Goal: Task Accomplishment & Management: Complete application form

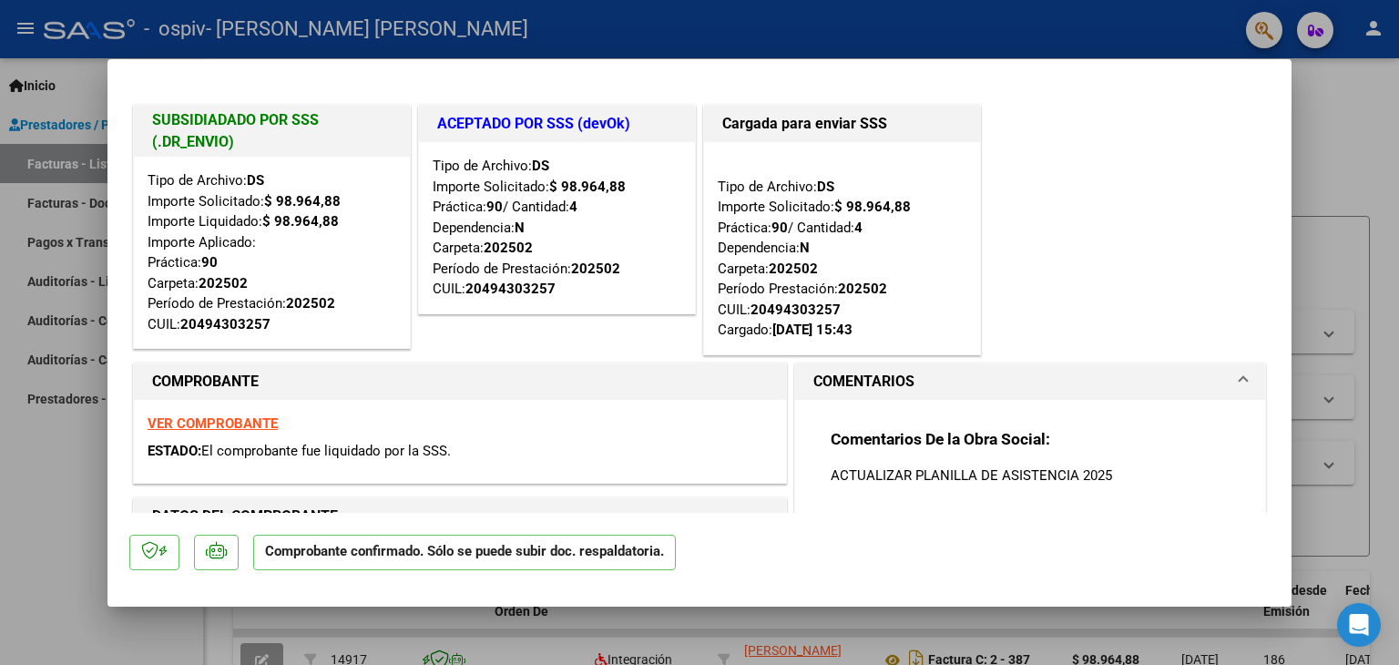
type input "$ 0,00"
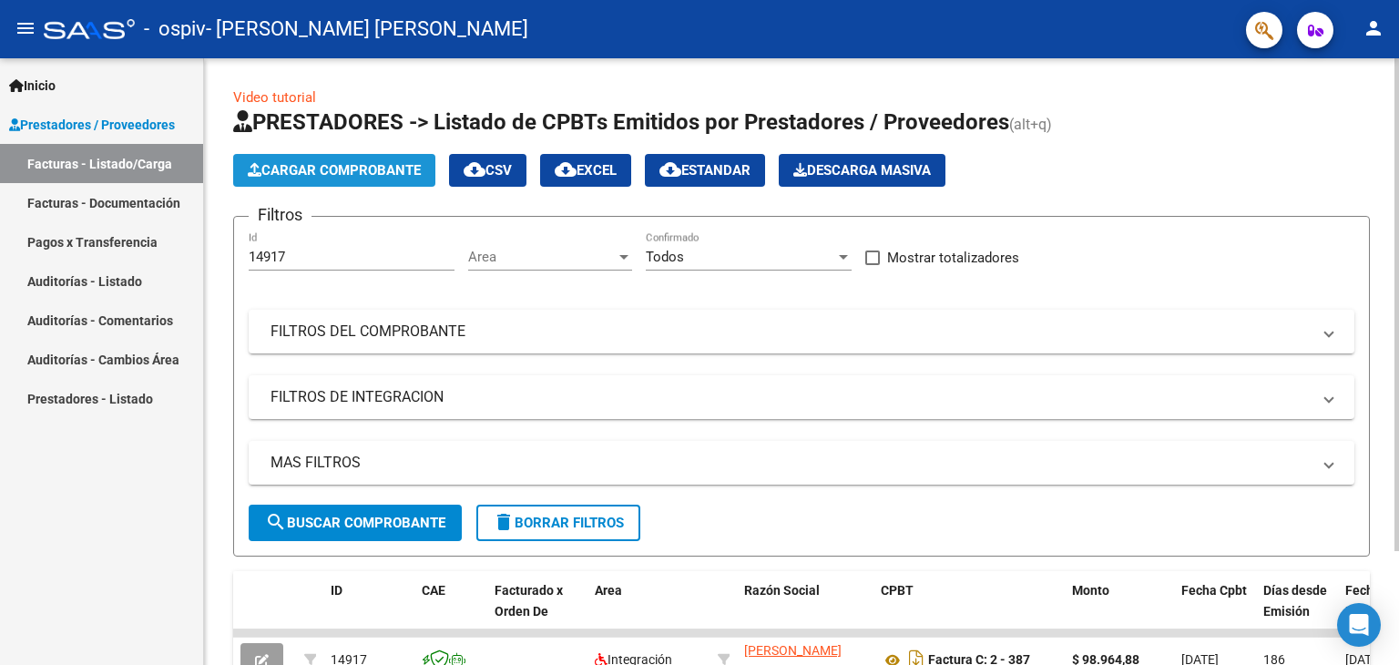
click at [275, 165] on span "Cargar Comprobante" at bounding box center [334, 170] width 173 height 16
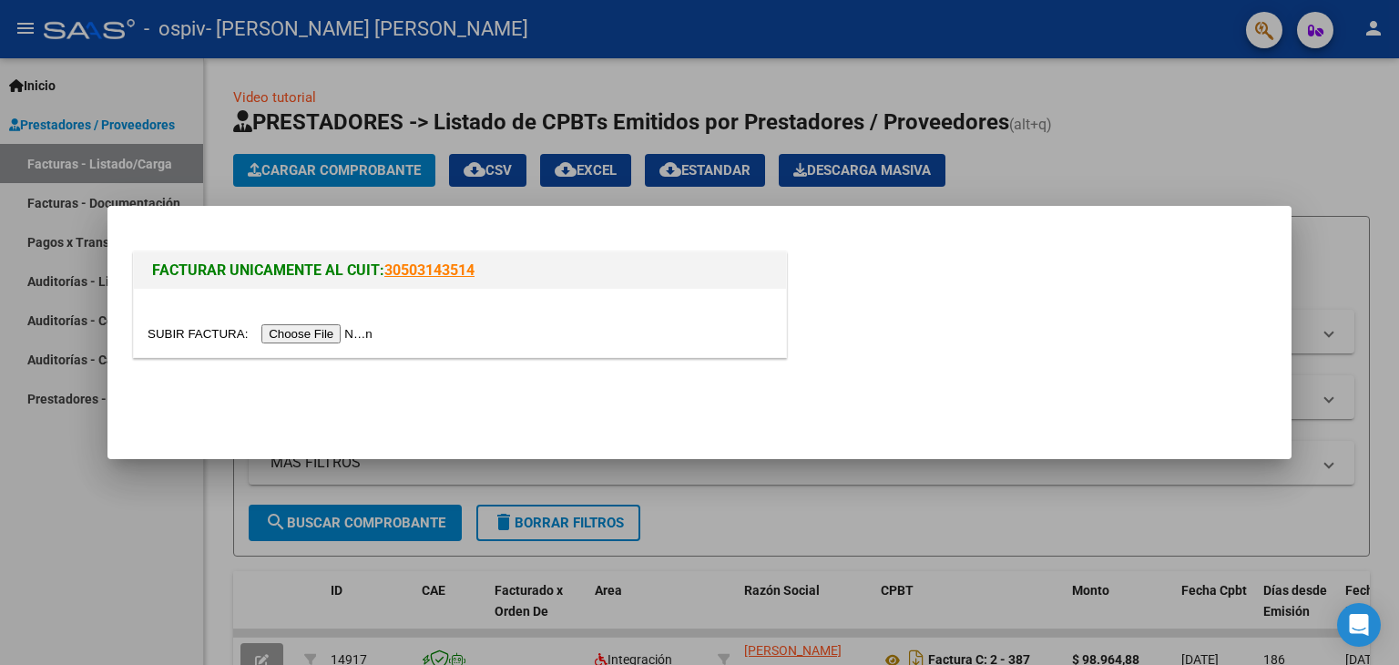
click at [305, 332] on input "file" at bounding box center [263, 333] width 230 height 19
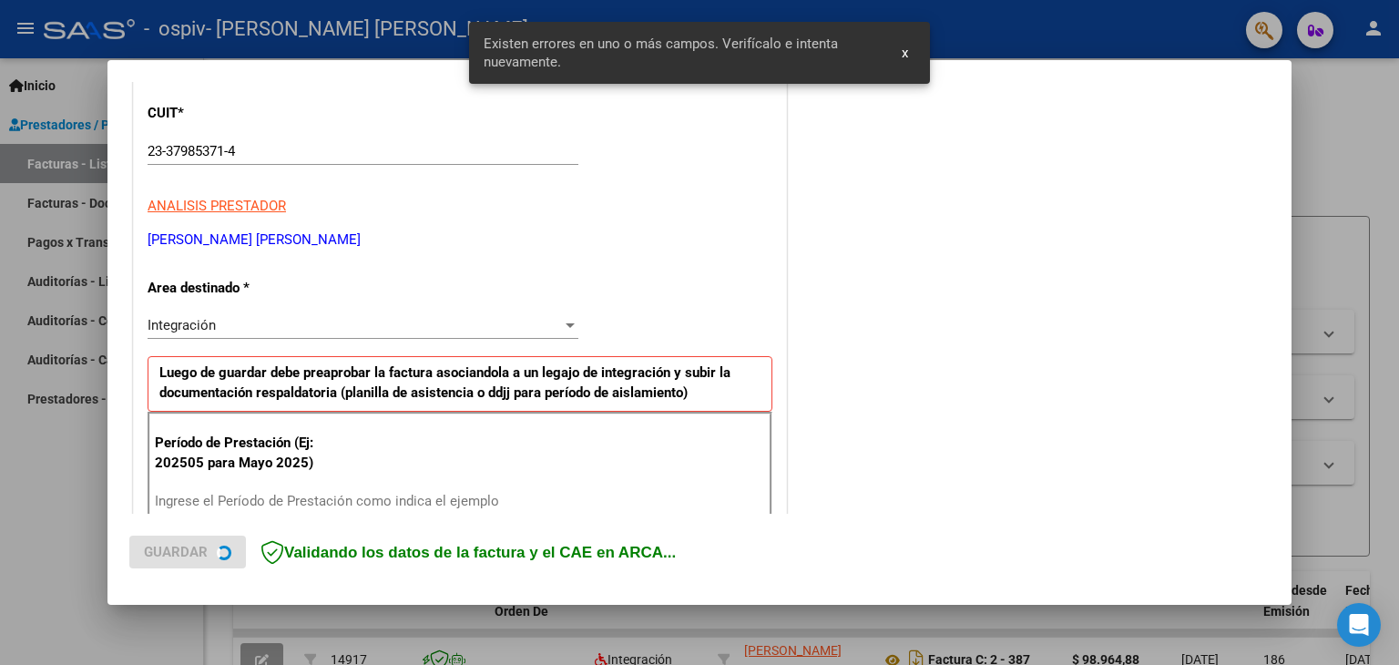
scroll to position [382, 0]
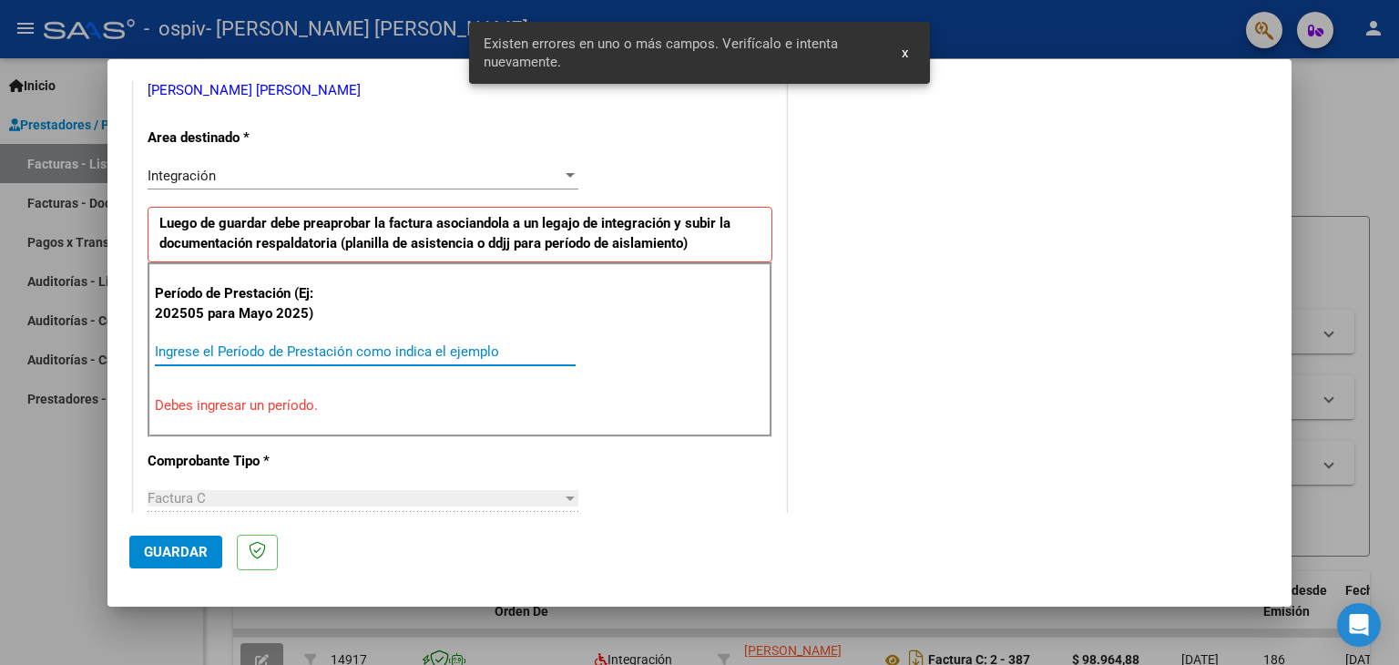
click at [375, 347] on input "Ingrese el Período de Prestación como indica el ejemplo" at bounding box center [365, 351] width 421 height 16
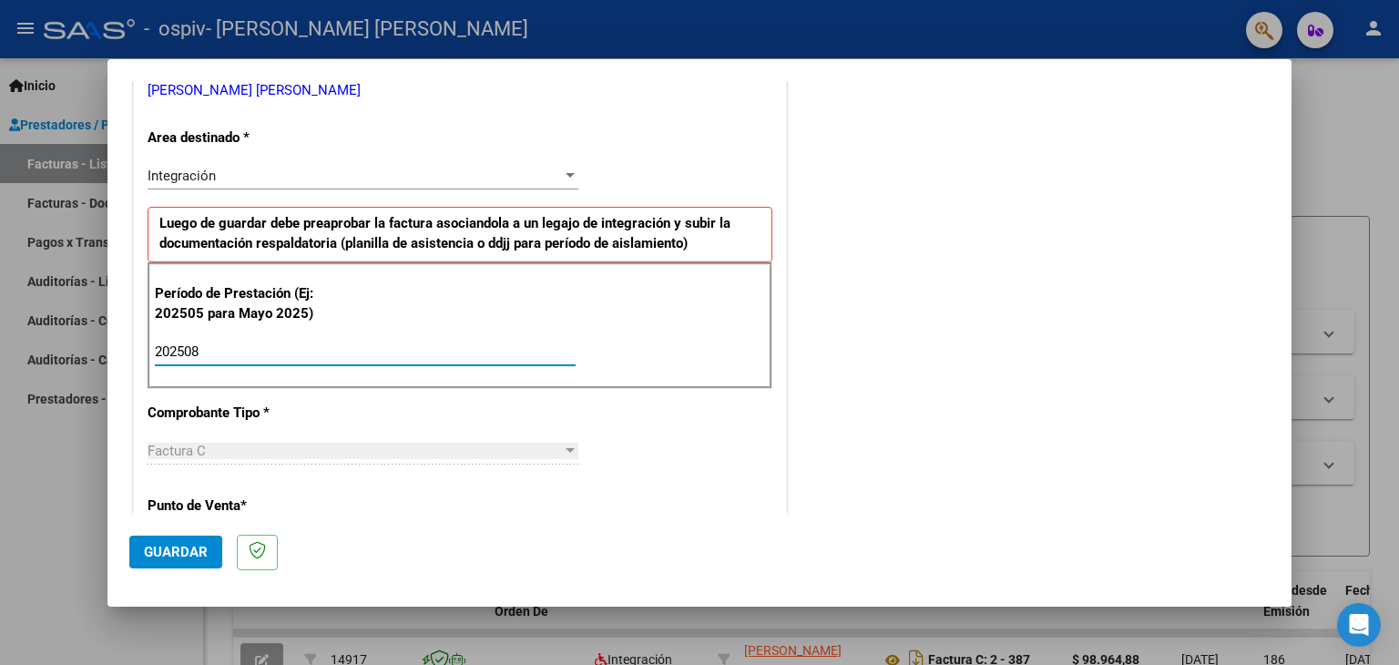
type input "202508"
click at [1267, 229] on mat-dialog-content "COMPROBANTE VER COMPROBANTE El comprobante fue leído exitosamente. DATOS DEL CO…" at bounding box center [699, 297] width 1184 height 433
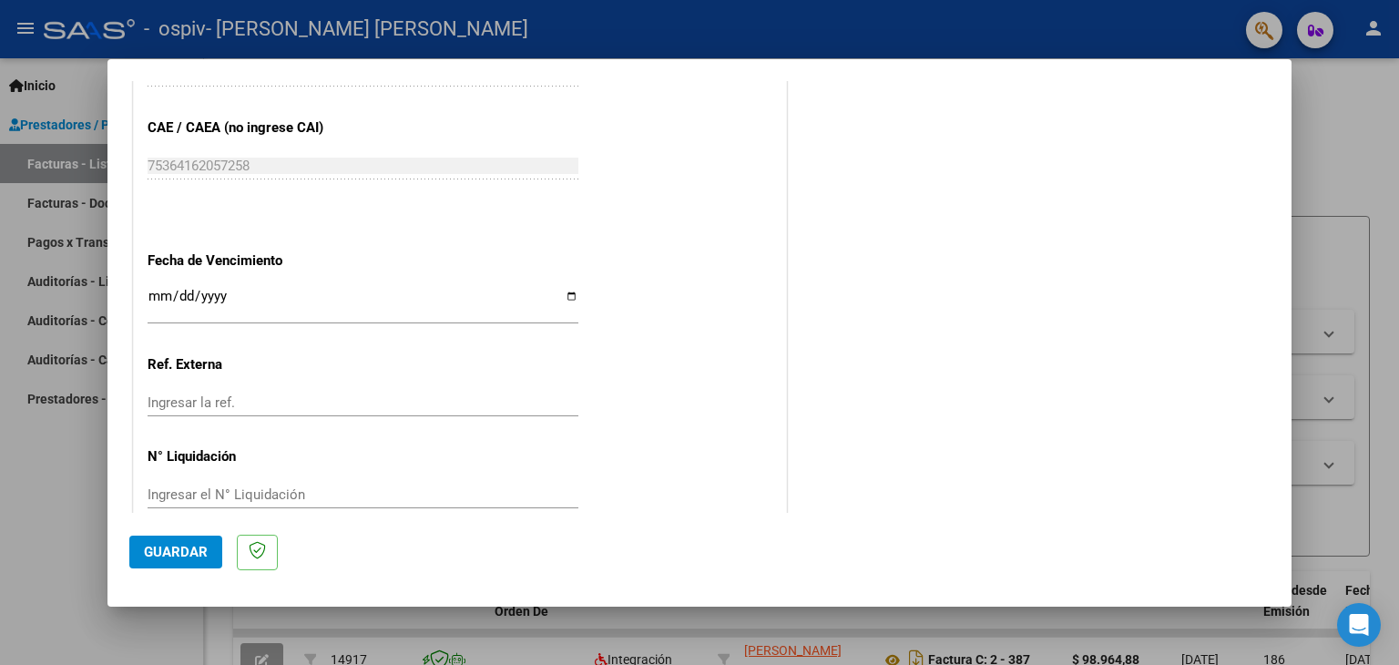
scroll to position [1148, 0]
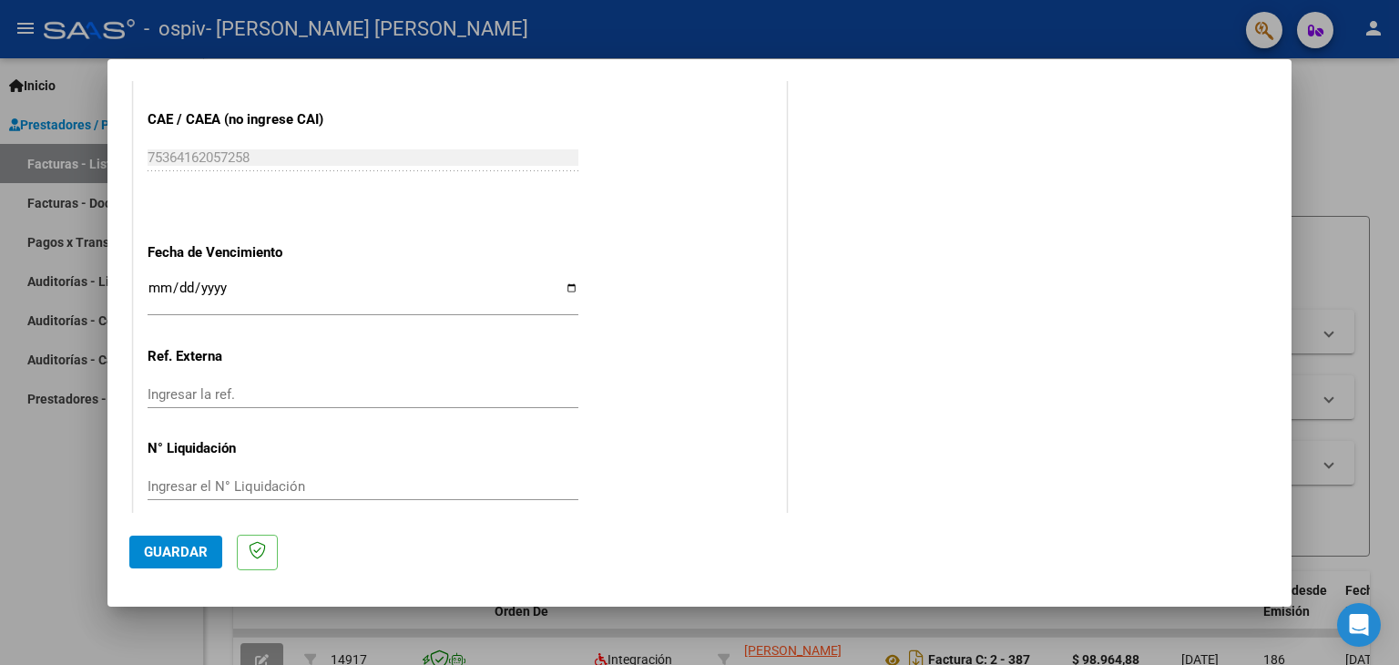
click at [552, 277] on div "Ingresar la fecha" at bounding box center [363, 296] width 431 height 39
click at [562, 284] on input "Ingresar la fecha" at bounding box center [363, 294] width 431 height 29
type input "[DATE]"
click at [375, 413] on div "Ingresar la ref." at bounding box center [363, 403] width 431 height 45
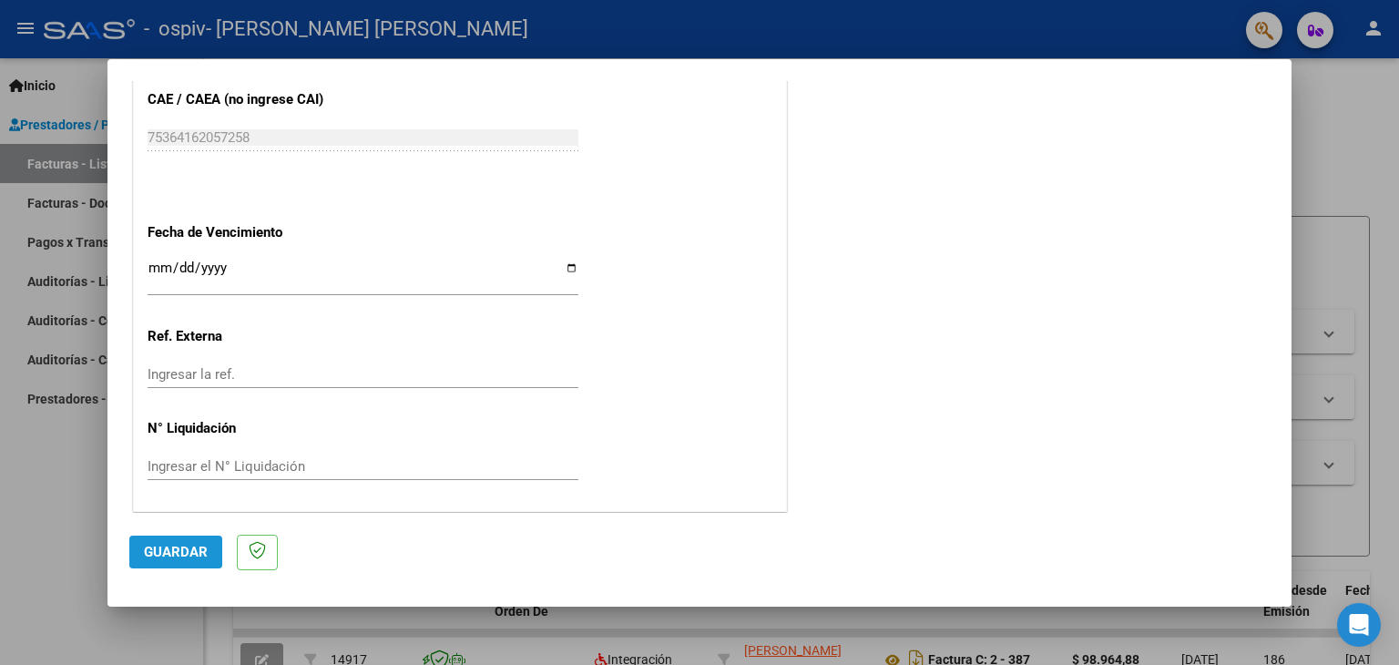
click at [156, 562] on button "Guardar" at bounding box center [175, 551] width 93 height 33
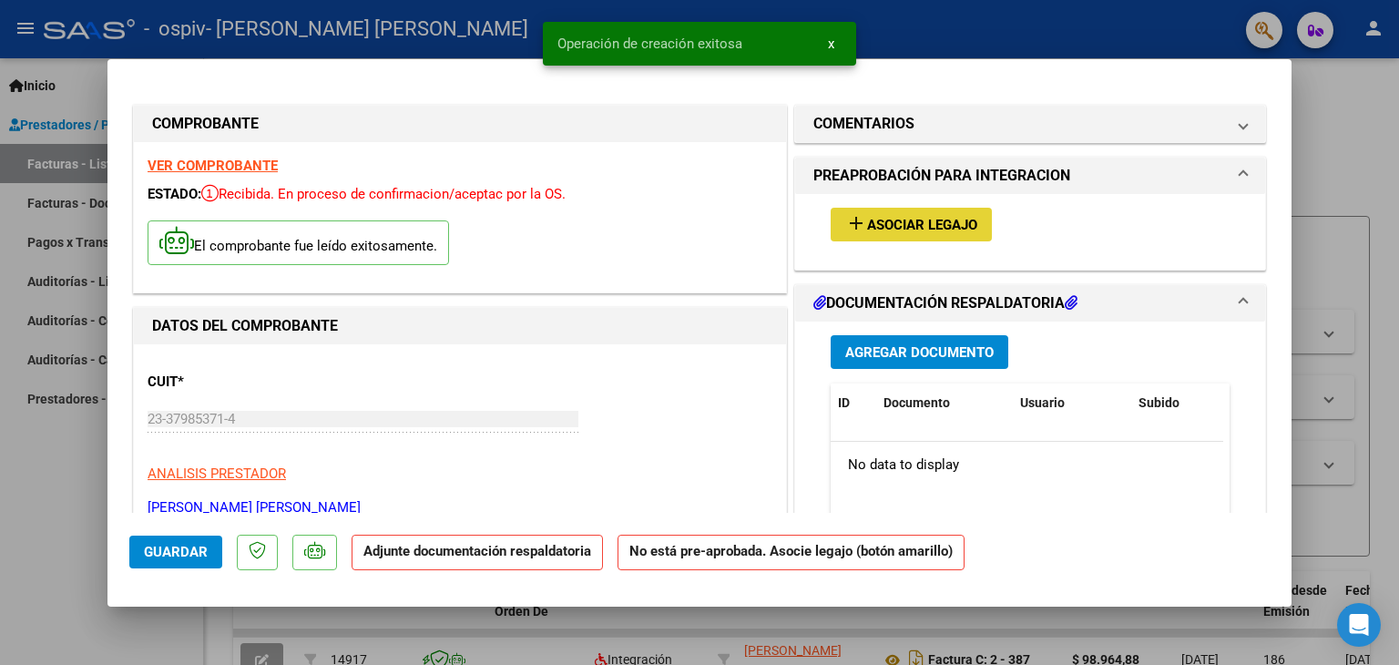
click at [904, 226] on span "Asociar Legajo" at bounding box center [922, 225] width 110 height 16
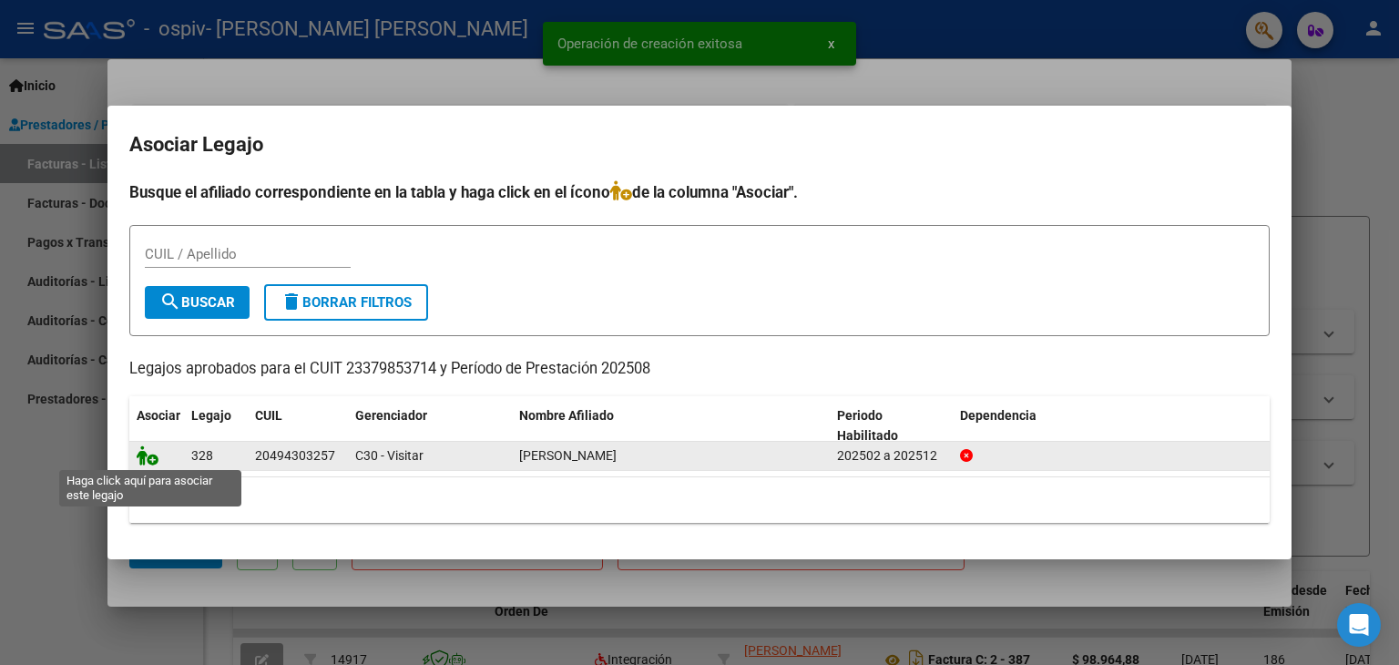
click at [153, 454] on icon at bounding box center [148, 455] width 22 height 20
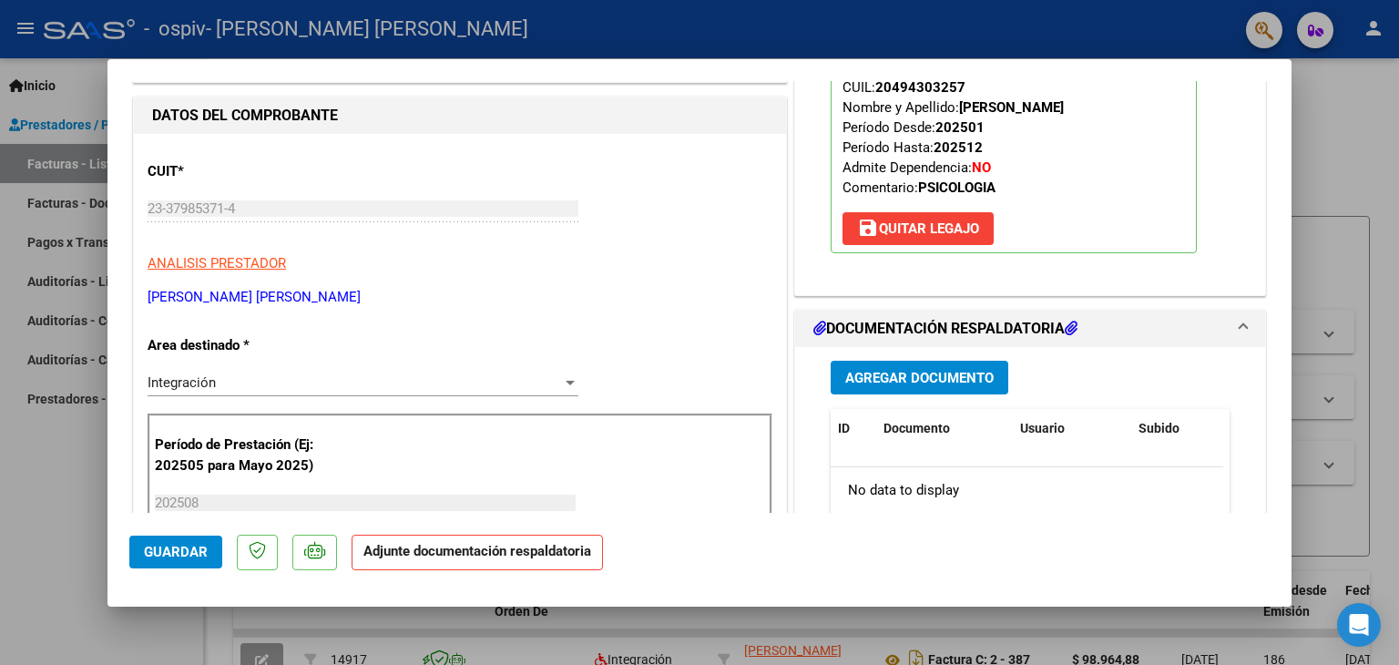
scroll to position [260, 0]
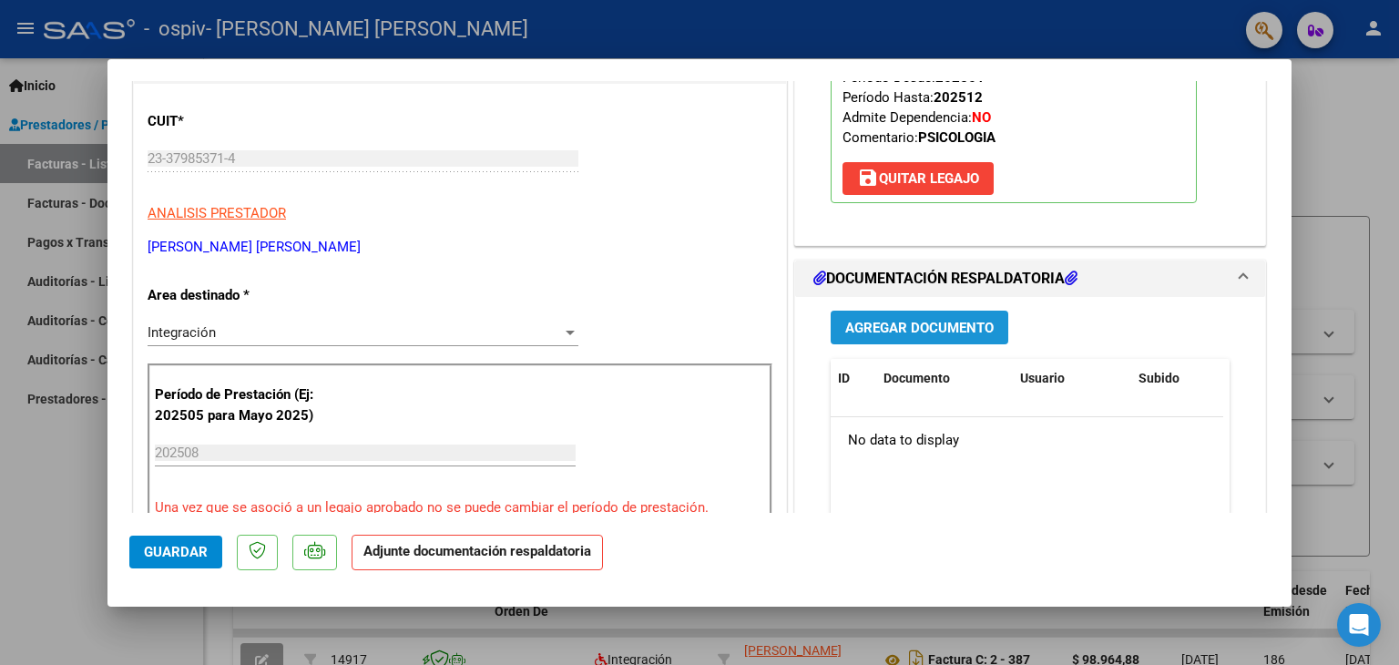
click at [912, 329] on span "Agregar Documento" at bounding box center [919, 328] width 148 height 16
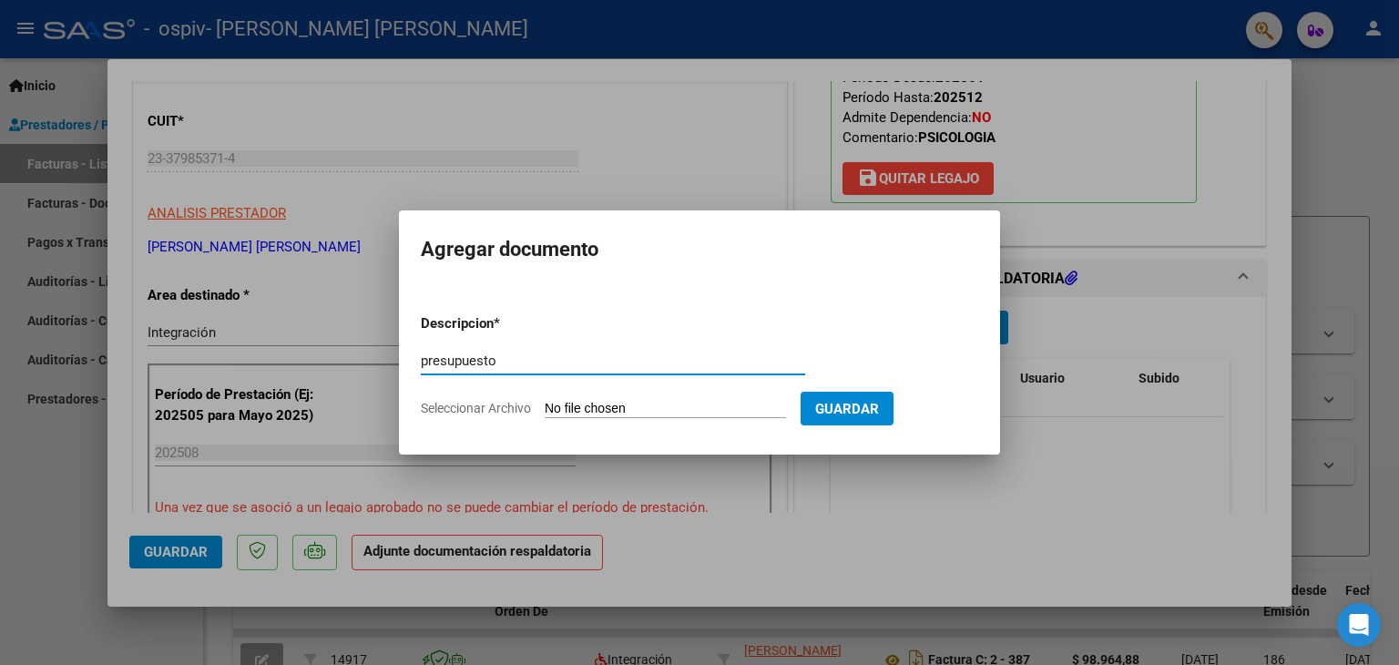
type input "presupuesto"
click at [780, 400] on app-file-uploader "Seleccionar Archivo" at bounding box center [611, 408] width 380 height 16
click at [709, 359] on input "presupuesto" at bounding box center [613, 360] width 384 height 16
click at [661, 409] on input "Seleccionar Archivo" at bounding box center [665, 409] width 241 height 17
type input "C:\fakepath\[PERSON_NAME] PSICOLOGIA 2025.pdf"
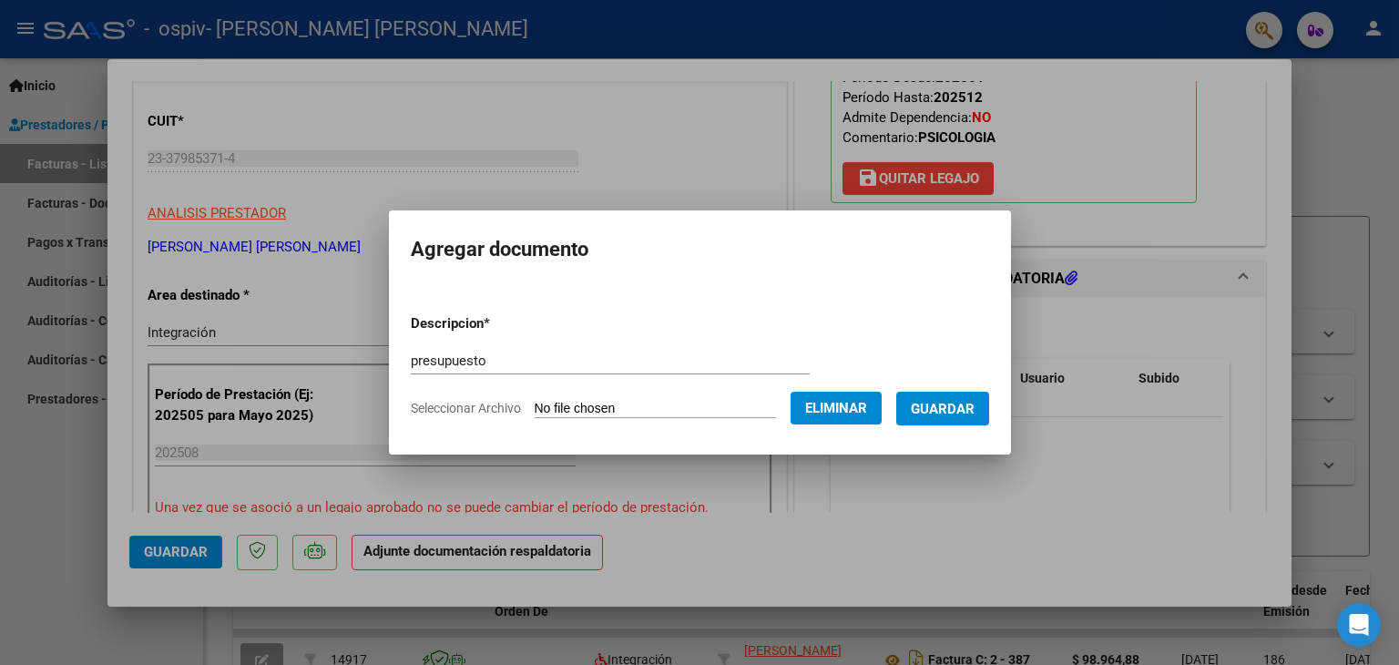
click at [945, 413] on span "Guardar" at bounding box center [943, 409] width 64 height 16
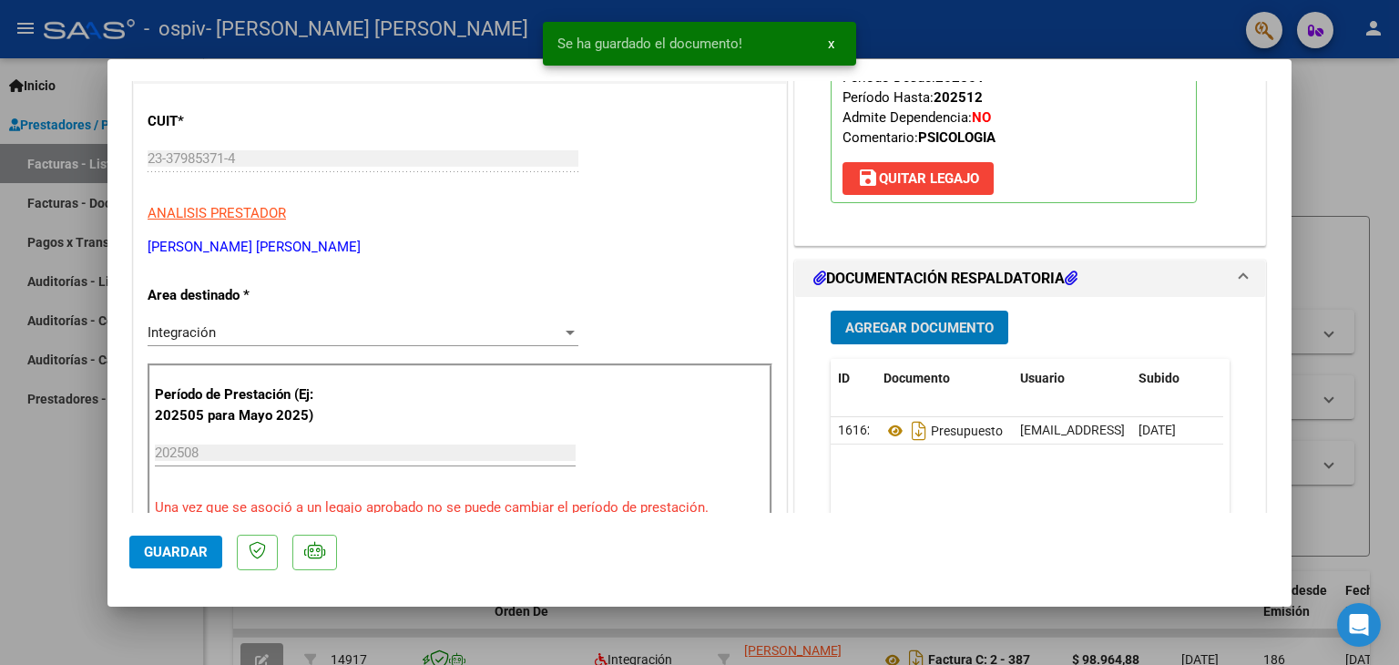
click at [914, 319] on span "Agregar Documento" at bounding box center [919, 327] width 148 height 16
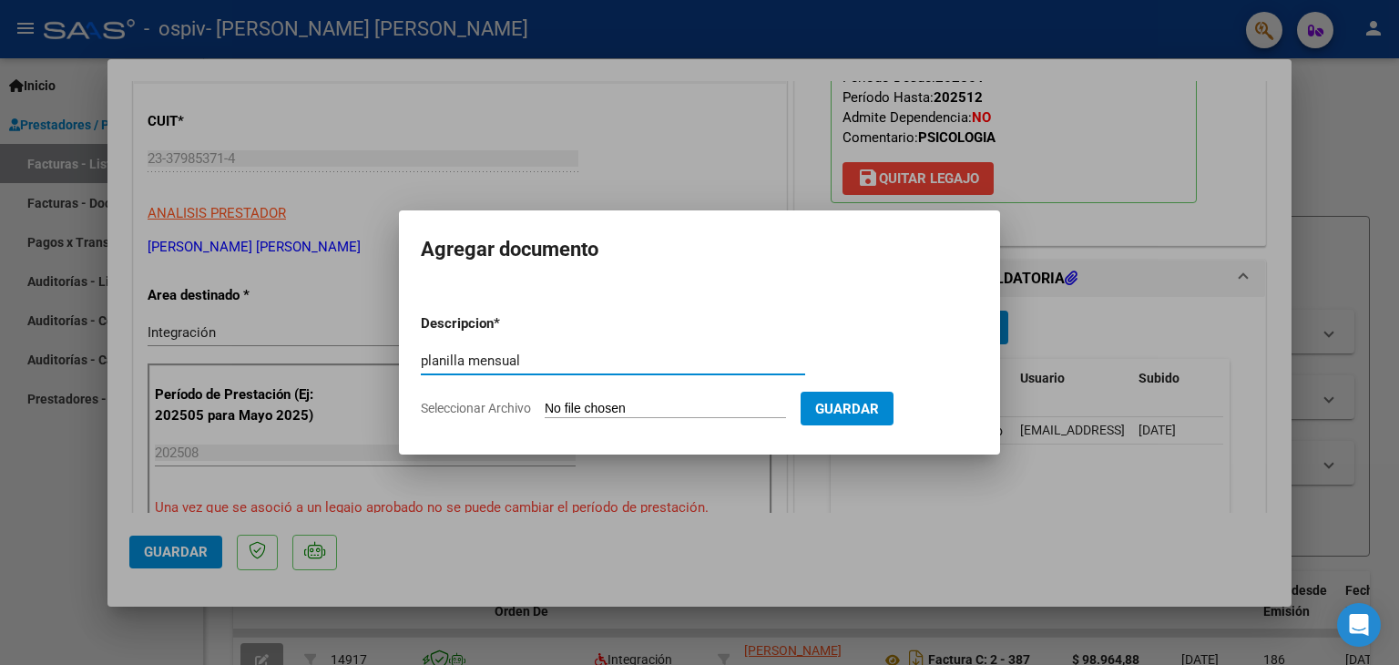
type input "planilla mensual"
click at [786, 413] on input "Seleccionar Archivo" at bounding box center [665, 409] width 241 height 17
type input "C:\fakepath\[PERSON_NAME]pdf"
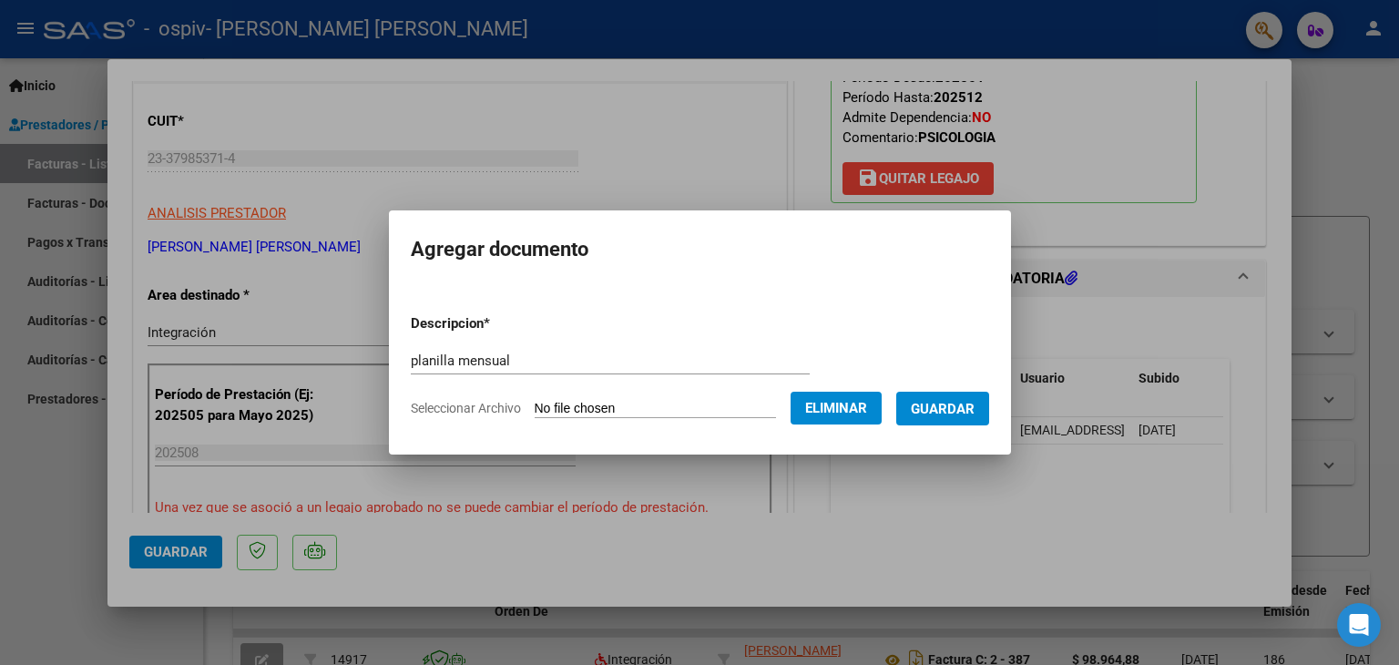
click at [951, 409] on span "Guardar" at bounding box center [943, 409] width 64 height 16
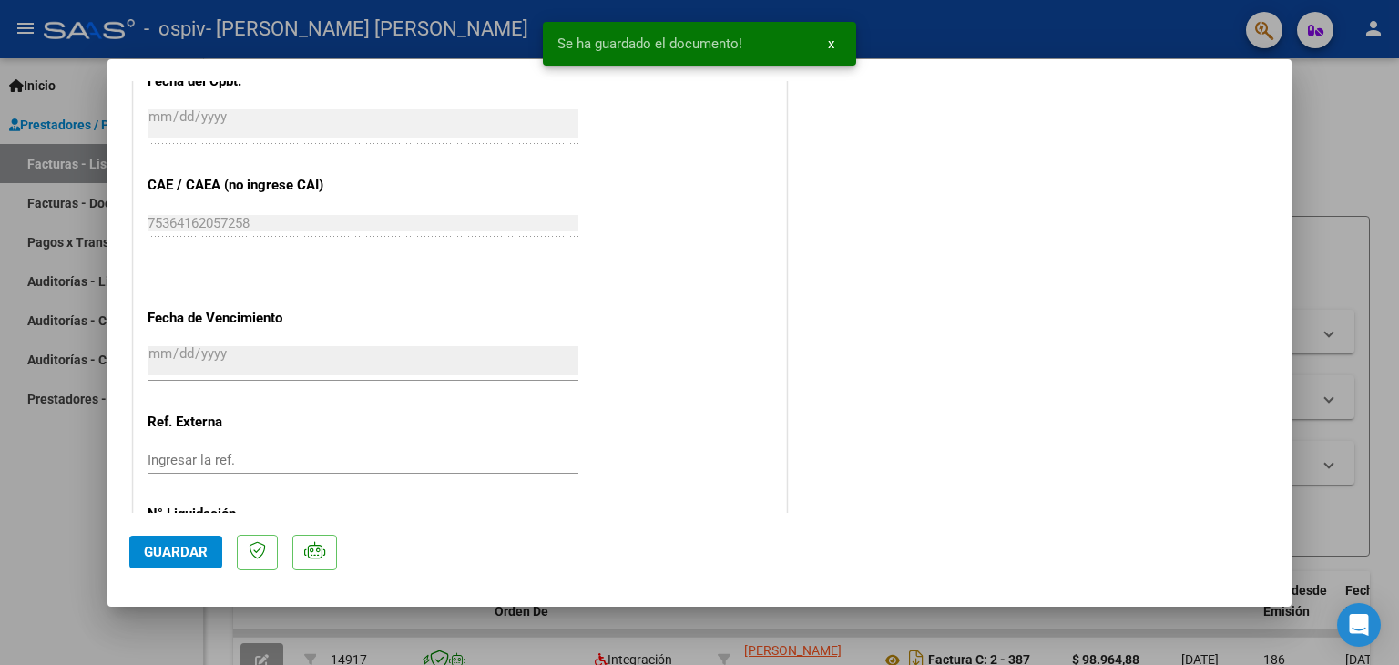
scroll to position [1196, 0]
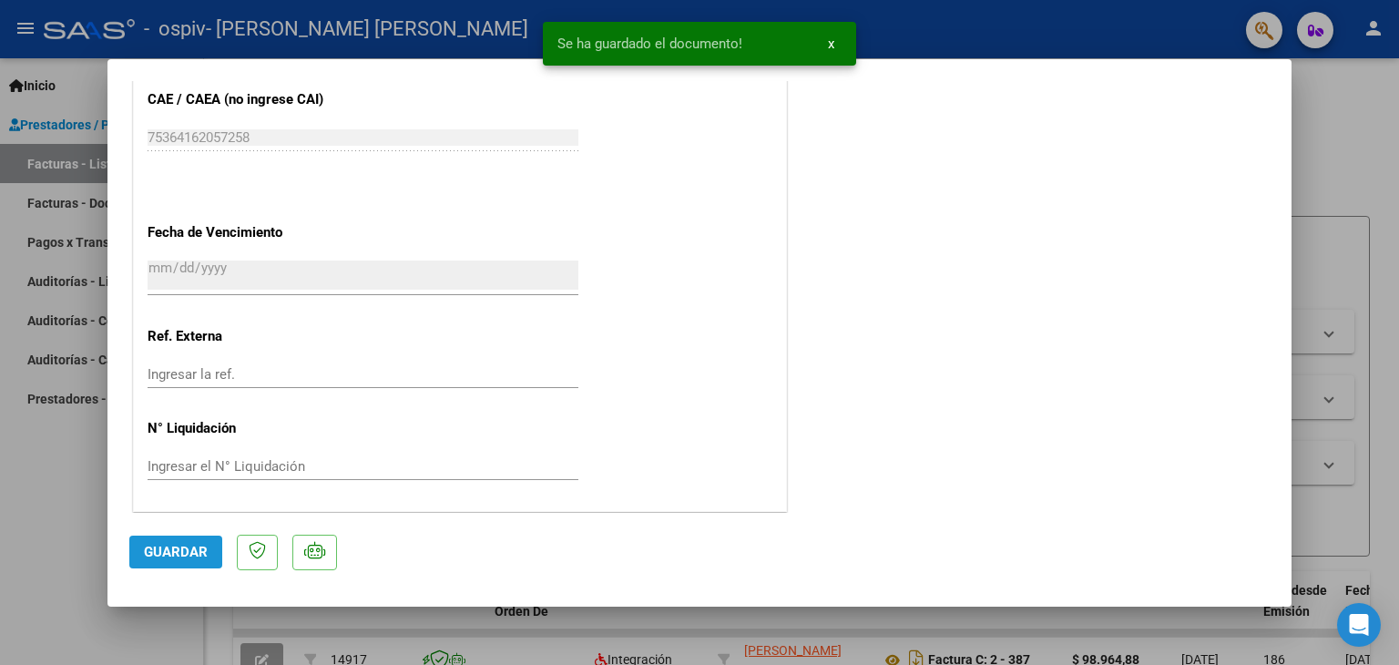
click at [199, 546] on span "Guardar" at bounding box center [176, 552] width 64 height 16
click at [831, 41] on span "x" at bounding box center [831, 44] width 6 height 16
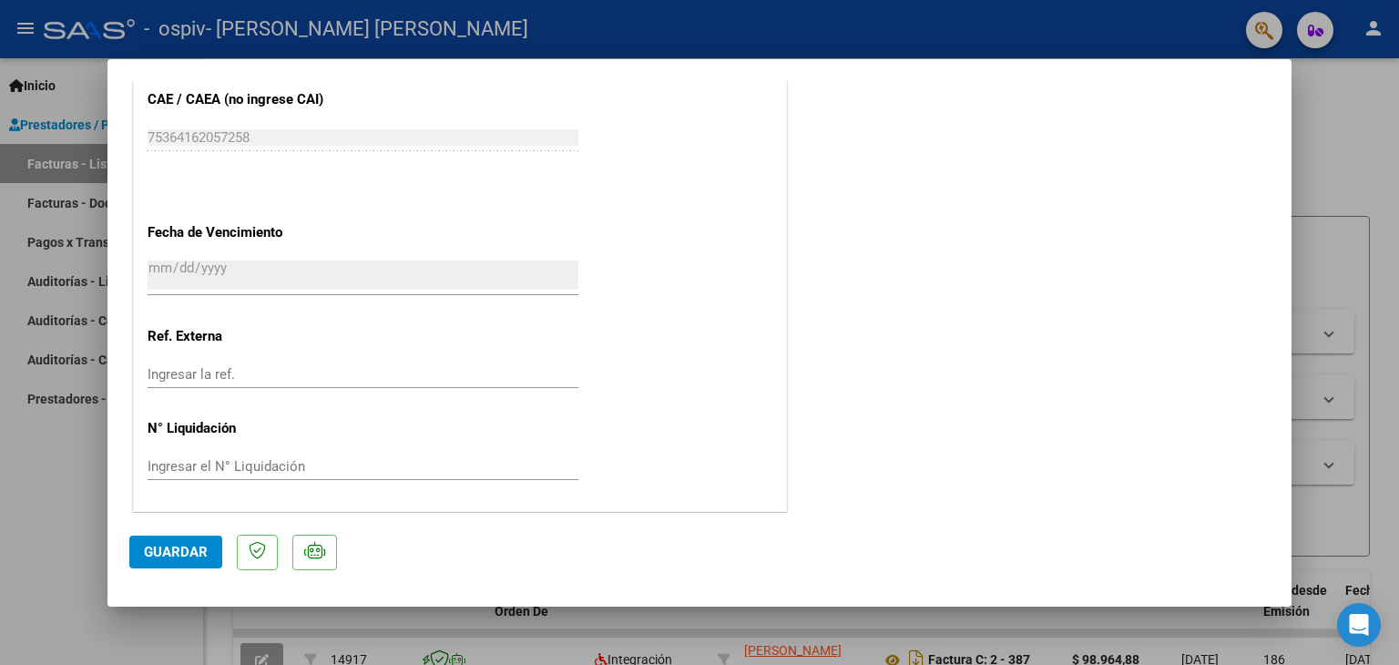
type input "$ 0,00"
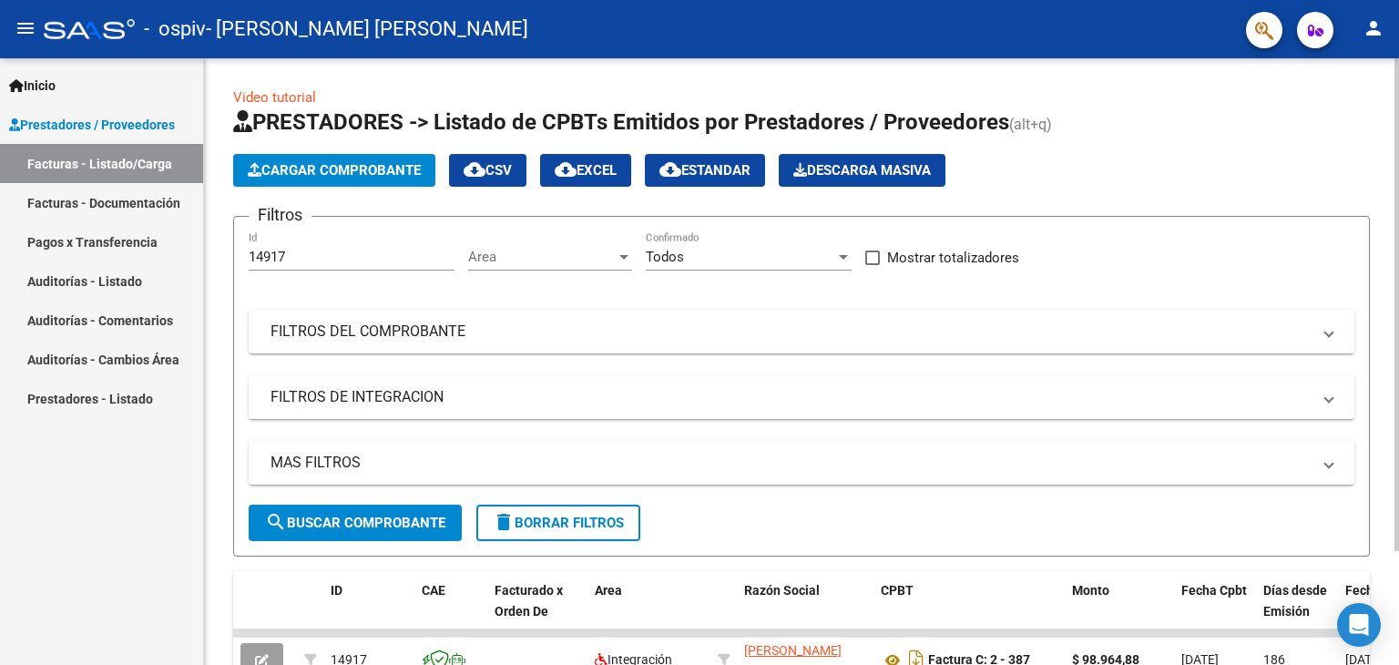
scroll to position [139, 0]
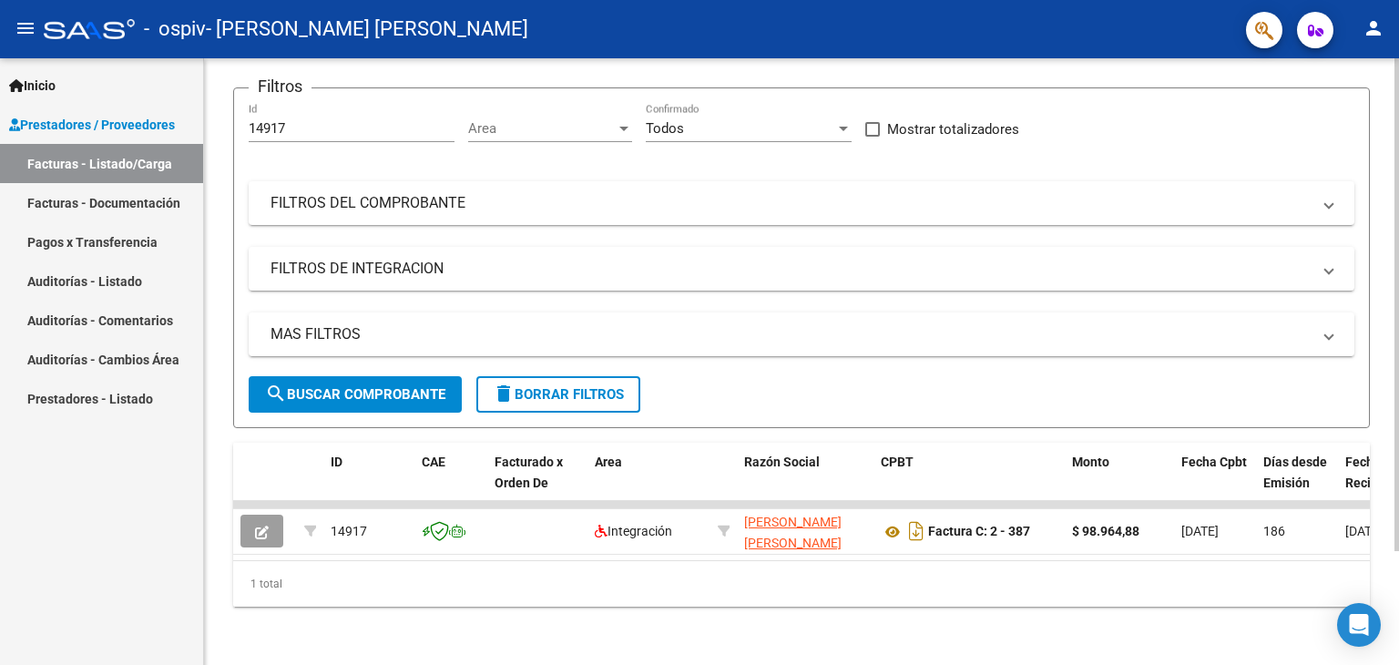
click at [1398, 380] on div at bounding box center [1396, 418] width 5 height 493
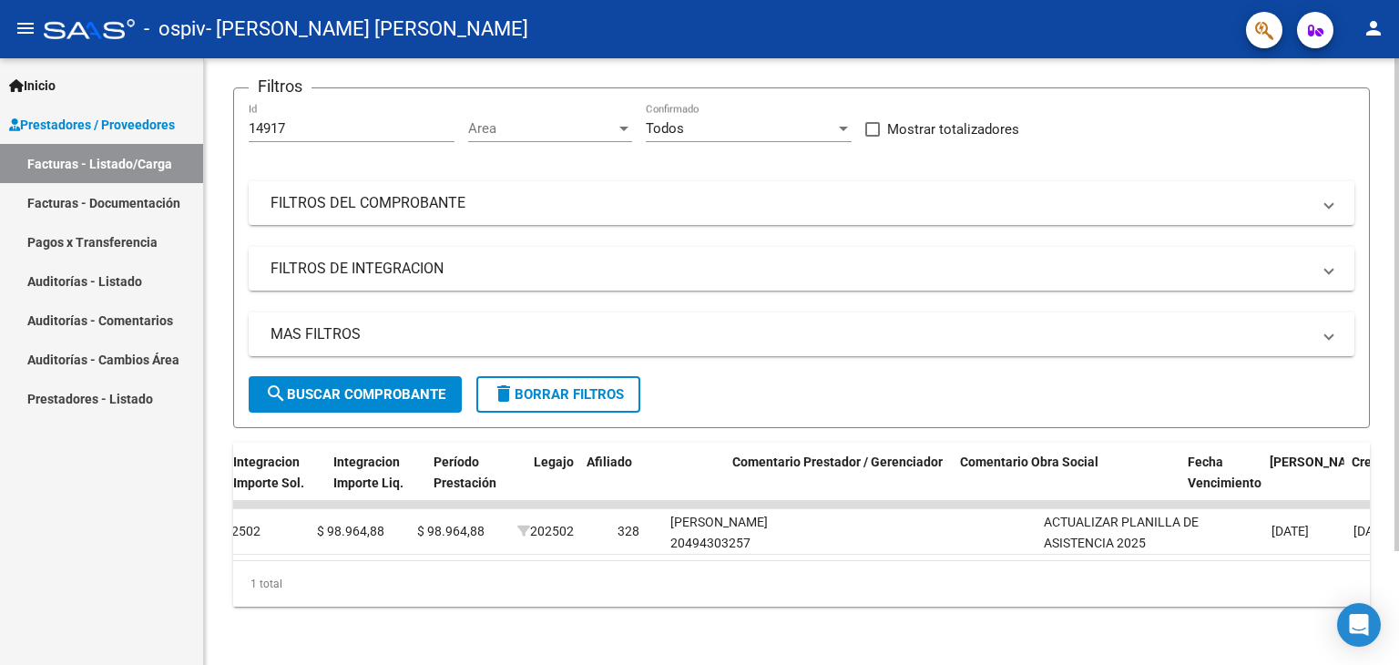
scroll to position [0, 2206]
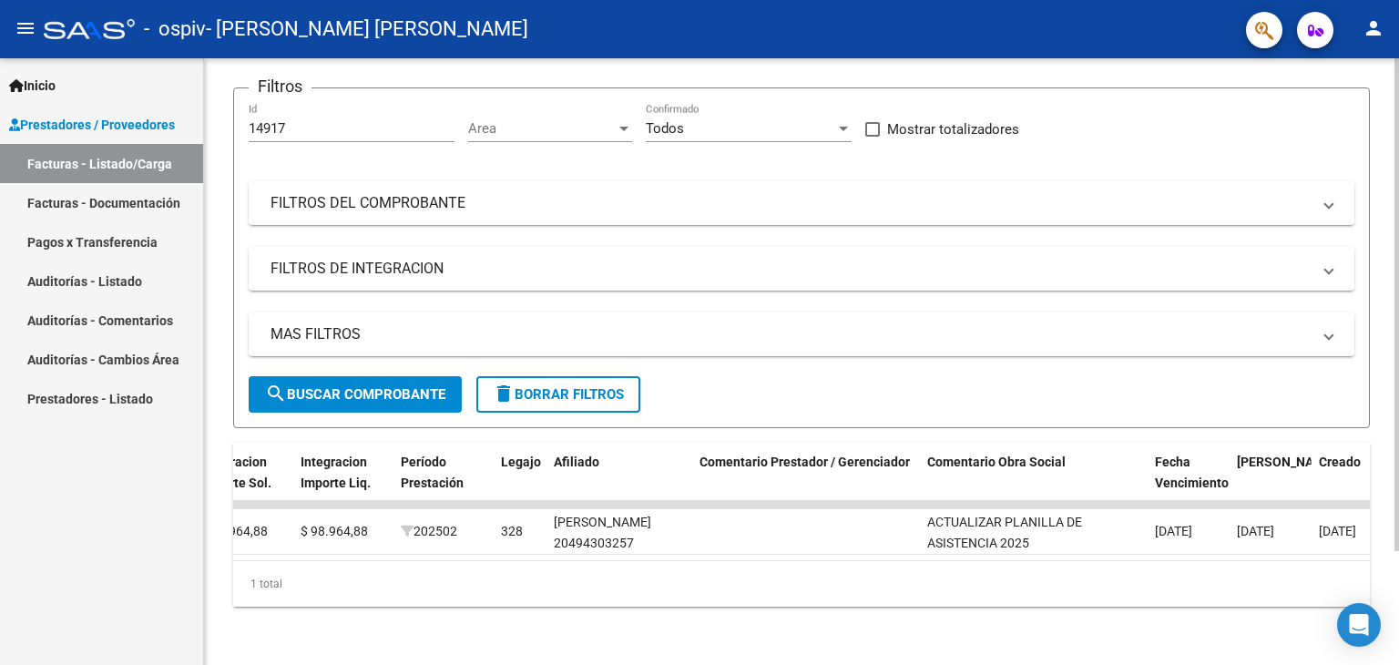
click at [1372, 453] on div "Video tutorial PRESTADORES -> Listado de CPBTs Emitidos por Prestadores / Prove…" at bounding box center [803, 297] width 1199 height 735
click at [158, 156] on link "Facturas - Listado/Carga" at bounding box center [101, 163] width 203 height 39
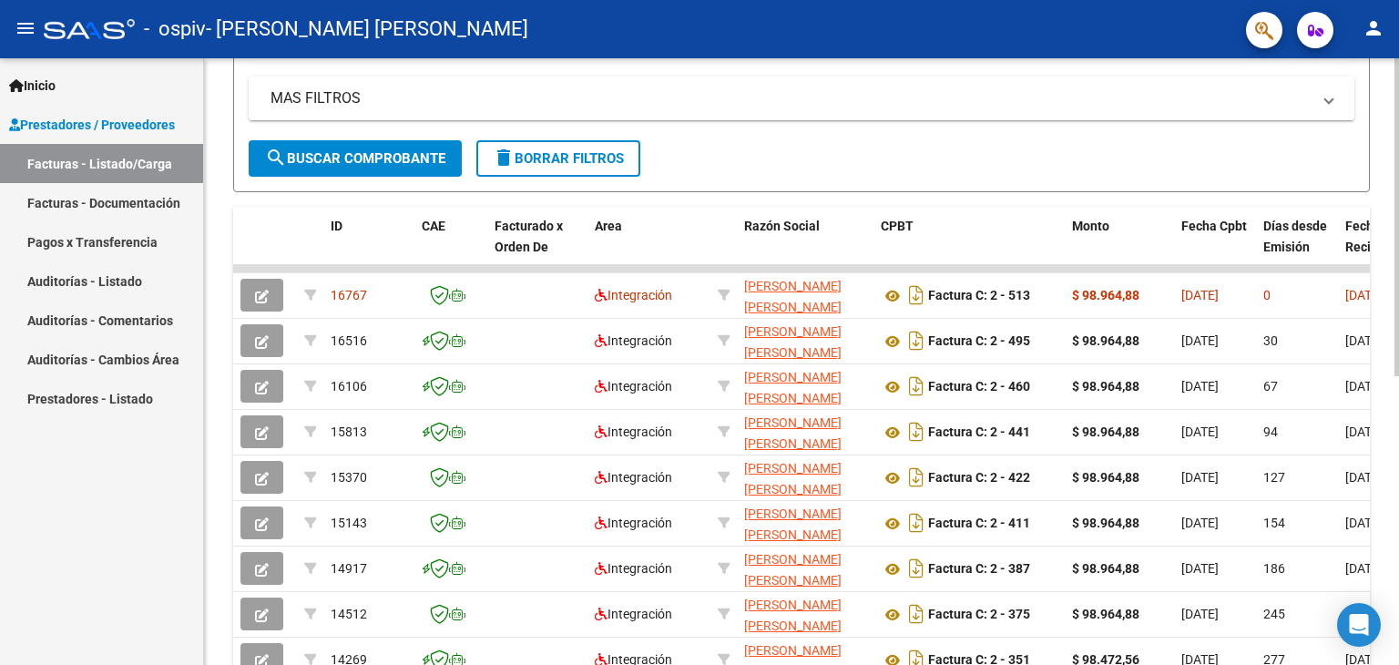
scroll to position [360, 0]
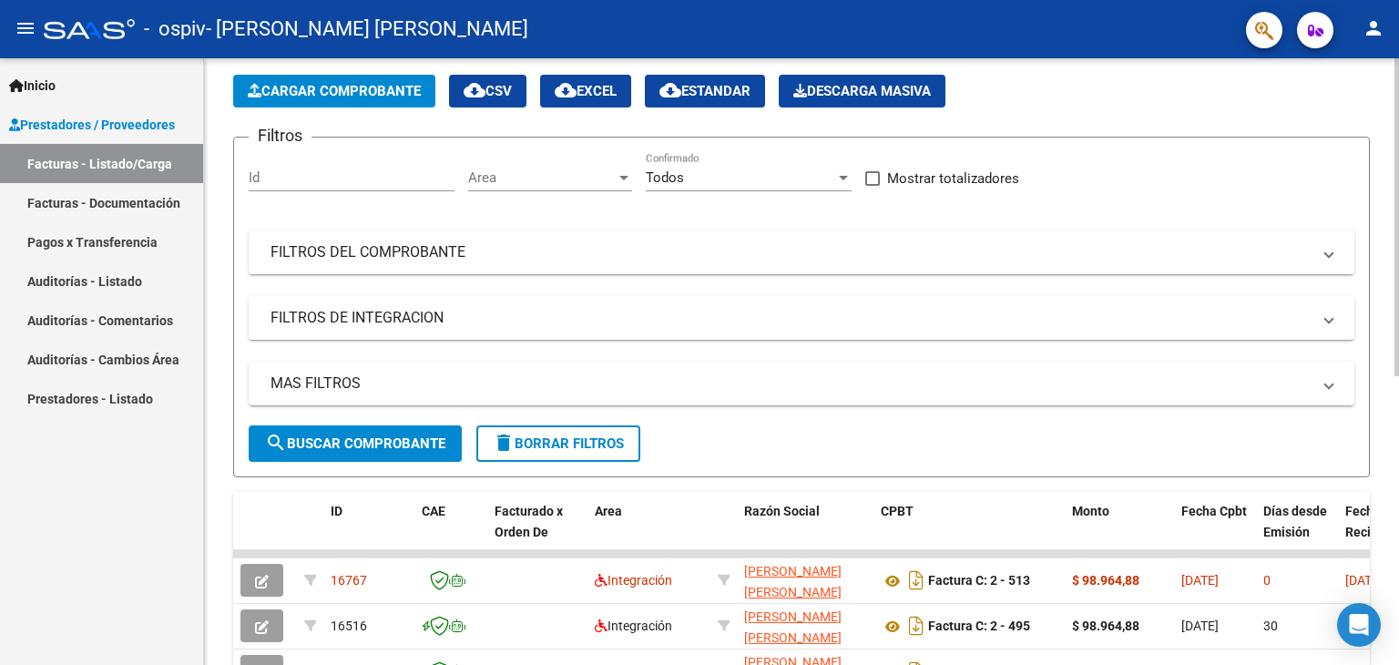
click at [1384, 206] on div "Video tutorial PRESTADORES -> Listado de CPBTs Emitidos por Prestadores / Prove…" at bounding box center [803, 551] width 1199 height 1145
